Goal: Task Accomplishment & Management: Complete application form

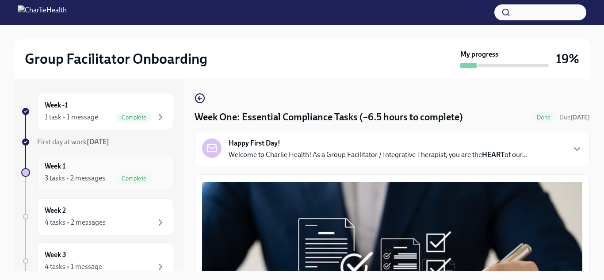
click at [80, 165] on div "Week 1 3 tasks • 2 messages Complete" at bounding box center [105, 172] width 121 height 22
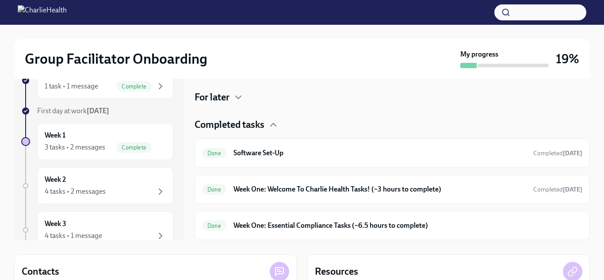
scroll to position [31, 0]
click at [367, 183] on div "Done Week One: Welcome To Charlie Health Tasks! (~3 hours to complete) Complete…" at bounding box center [392, 189] width 380 height 14
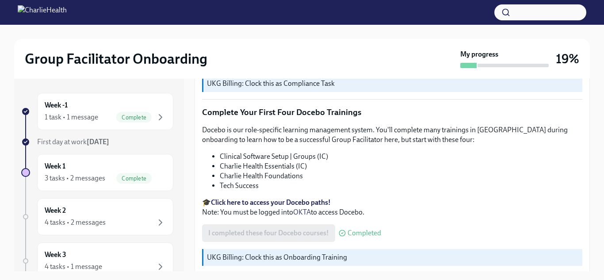
scroll to position [16, 0]
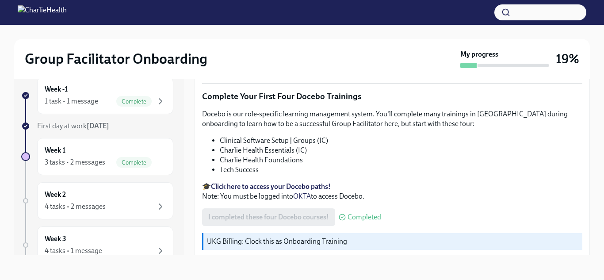
click at [310, 182] on strong "Click here to access your Docebo paths!" at bounding box center [271, 186] width 120 height 8
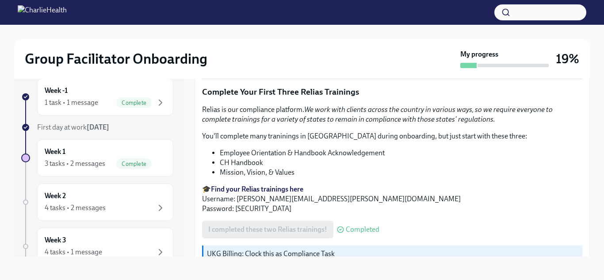
scroll to position [1065, 0]
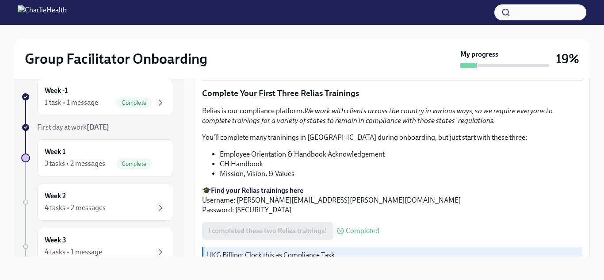
click at [251, 159] on li "CH Handbook" at bounding box center [401, 164] width 363 height 10
click at [224, 149] on li "Employee Orientation & Handbook Acknowledgement" at bounding box center [401, 154] width 363 height 10
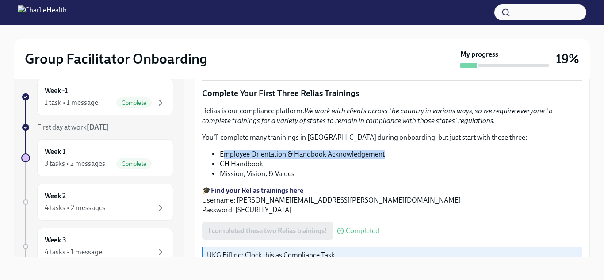
drag, startPoint x: 224, startPoint y: 143, endPoint x: 384, endPoint y: 149, distance: 160.1
click at [384, 149] on li "Employee Orientation & Handbook Acknowledgement" at bounding box center [401, 154] width 363 height 10
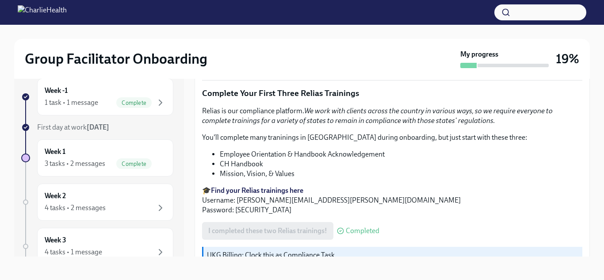
click at [220, 159] on li "CH Handbook" at bounding box center [401, 164] width 363 height 10
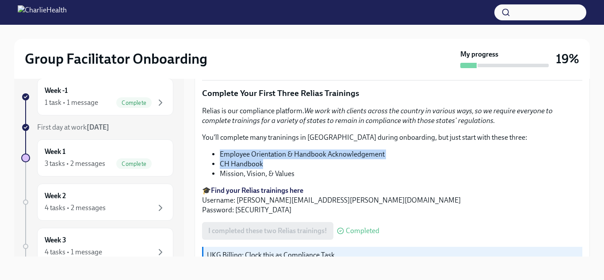
drag, startPoint x: 220, startPoint y: 144, endPoint x: 435, endPoint y: 151, distance: 215.4
click at [435, 151] on ul "Employee Orientation & Handbook Acknowledgement CH Handbook Mission, Vision, & …" at bounding box center [392, 163] width 380 height 29
click at [267, 169] on li "Mission, Vision, & Values" at bounding box center [401, 174] width 363 height 10
drag, startPoint x: 220, startPoint y: 144, endPoint x: 384, endPoint y: 145, distance: 164.0
click at [384, 149] on li "Employee Orientation & Handbook Acknowledgement" at bounding box center [401, 154] width 363 height 10
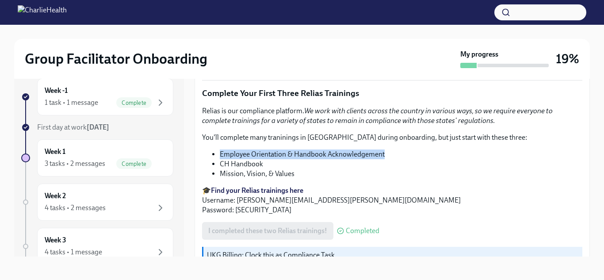
copy li "Employee Orientation & Handbook Acknowledgement"
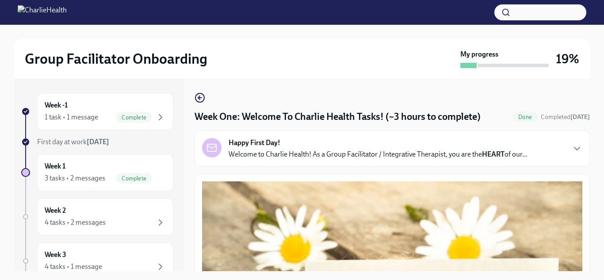
scroll to position [2, 0]
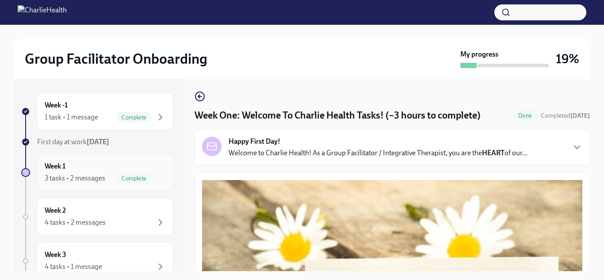
click at [129, 173] on div "Complete" at bounding box center [133, 178] width 35 height 11
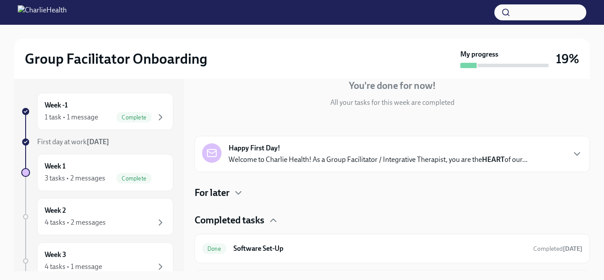
scroll to position [153, 0]
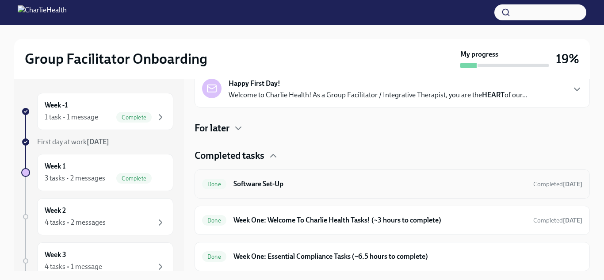
click at [278, 176] on div "Done Software Set-Up Completed [DATE]" at bounding box center [392, 183] width 395 height 29
click at [260, 187] on h6 "Software Set-Up" at bounding box center [379, 184] width 293 height 10
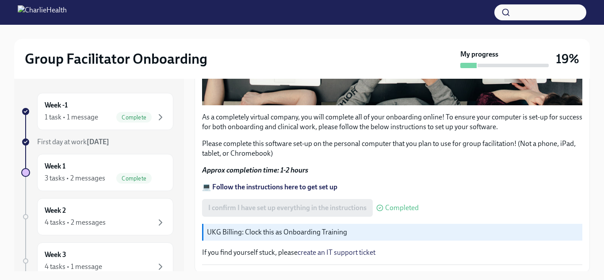
scroll to position [319, 0]
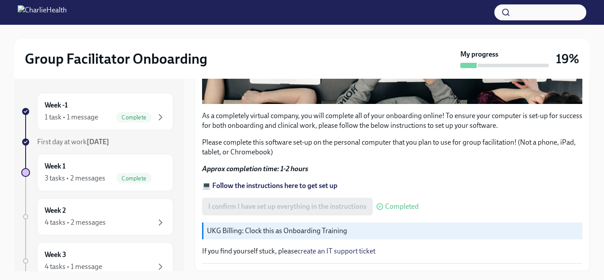
click at [260, 187] on strong "💻 Follow the instructions here to get set up" at bounding box center [269, 185] width 135 height 8
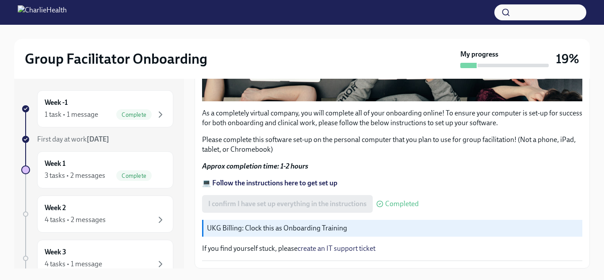
scroll to position [0, 0]
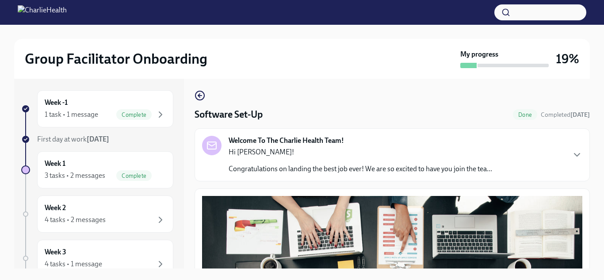
click at [297, 158] on div "Hi [PERSON_NAME]! Congratulations on landing the best job ever! We are so excit…" at bounding box center [360, 160] width 263 height 27
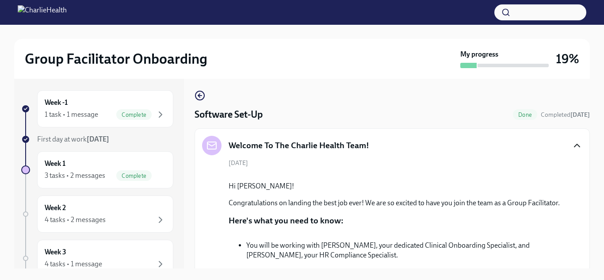
click at [578, 141] on icon "button" at bounding box center [577, 145] width 11 height 11
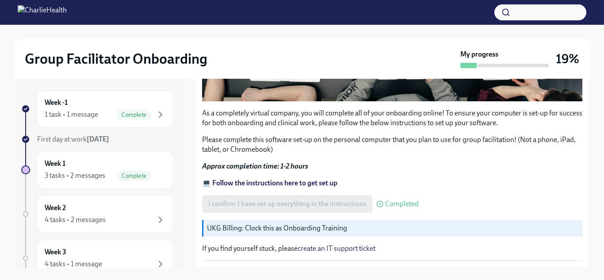
scroll to position [16, 0]
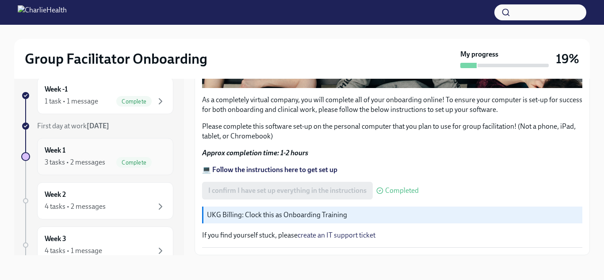
click at [102, 153] on div "Week 1 3 tasks • 2 messages Complete" at bounding box center [105, 156] width 121 height 22
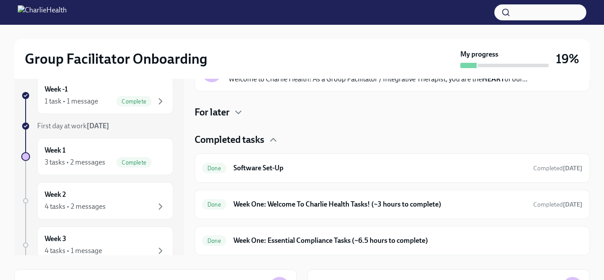
scroll to position [152, 0]
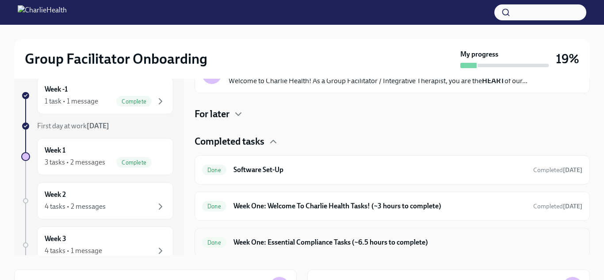
click at [307, 239] on h6 "Week One: Essential Compliance Tasks (~6.5 hours to complete)" at bounding box center [407, 242] width 349 height 10
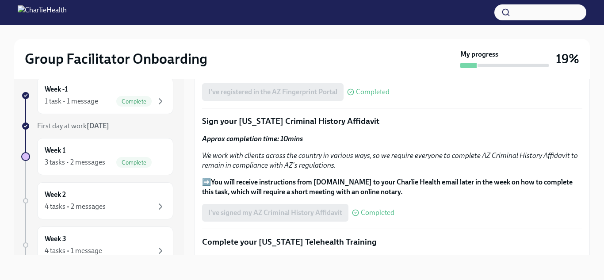
scroll to position [1021, 0]
click at [316, 210] on div "I've signed my AZ Criminal History Affidavit Completed" at bounding box center [298, 213] width 192 height 18
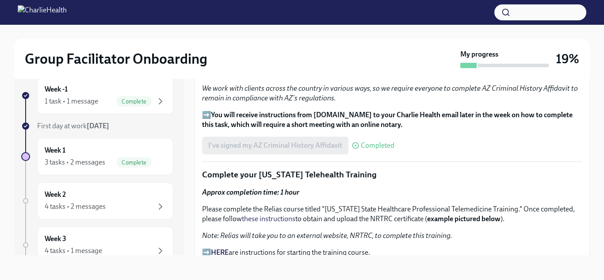
scroll to position [1089, 0]
click at [207, 115] on p "➡️ You will receive instructions from [DOMAIN_NAME] to your Charlie Health emai…" at bounding box center [392, 119] width 380 height 19
click at [382, 144] on span "Completed" at bounding box center [378, 145] width 34 height 7
click at [314, 151] on div "I've signed my AZ Criminal History Affidavit Completed" at bounding box center [298, 146] width 192 height 18
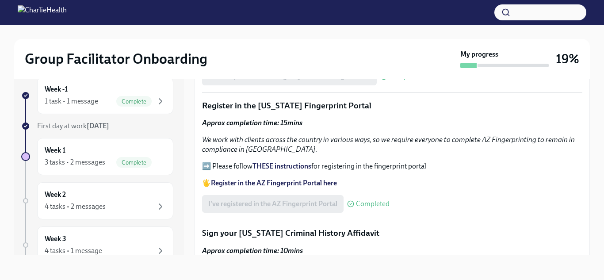
scroll to position [909, 0]
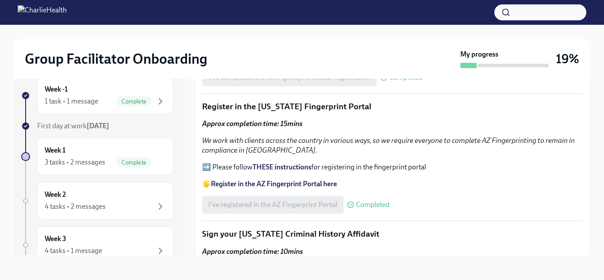
click at [275, 167] on strong "THESE instructions" at bounding box center [281, 167] width 59 height 8
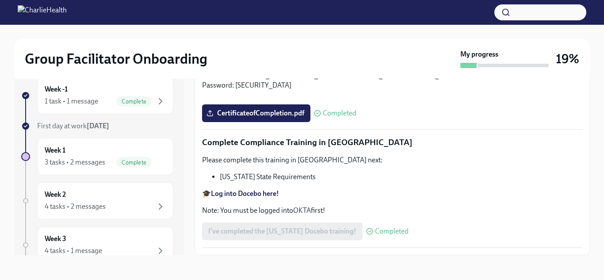
scroll to position [2012, 0]
click at [105, 202] on div "4 tasks • 2 messages" at bounding box center [105, 206] width 121 height 11
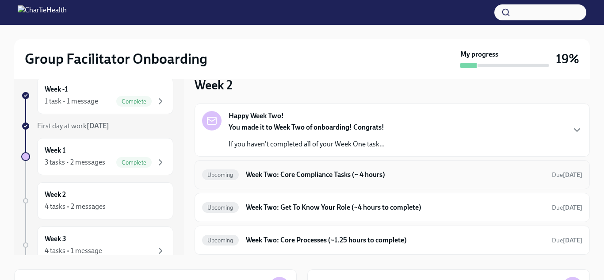
click at [337, 178] on h6 "Week Two: Core Compliance Tasks (~ 4 hours)" at bounding box center [395, 175] width 299 height 10
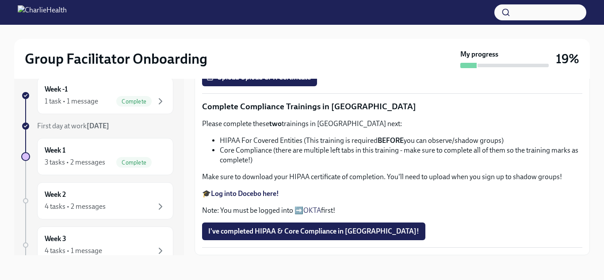
scroll to position [510, 0]
click at [305, 27] on strong "Complete your CPR & First Aid training HERE" at bounding box center [280, 23] width 139 height 8
click at [107, 167] on div "3 tasks • 2 messages Complete" at bounding box center [105, 162] width 121 height 11
